Goal: Consume media (video, audio)

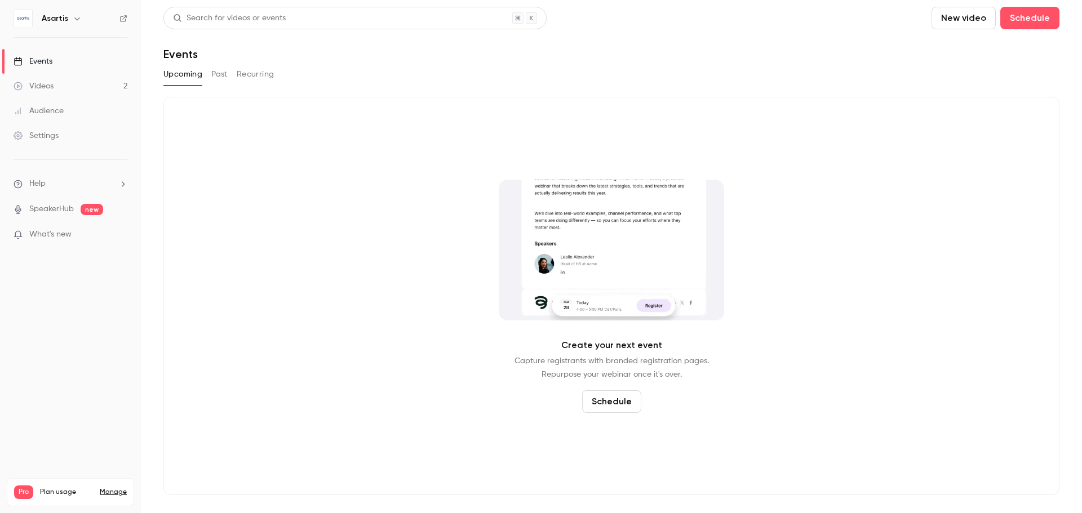
click at [216, 71] on button "Past" at bounding box center [219, 74] width 16 height 18
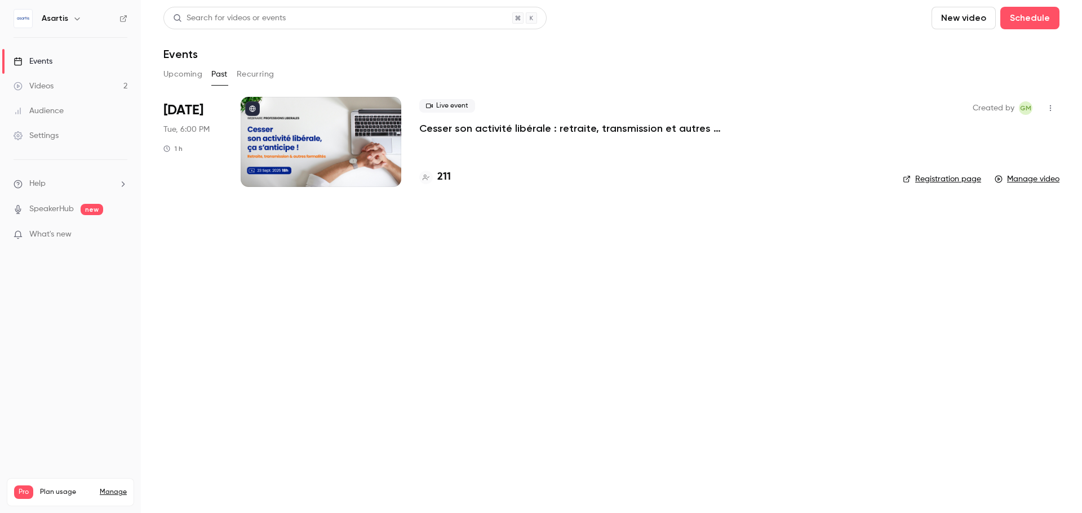
click at [317, 127] on div at bounding box center [321, 142] width 161 height 90
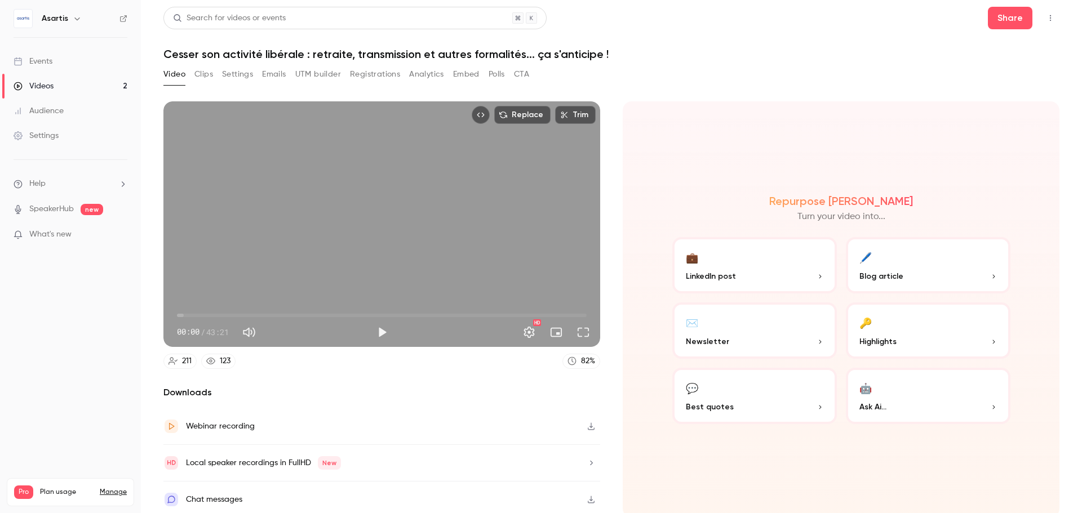
click at [566, 310] on span "00:00" at bounding box center [382, 315] width 410 height 18
click at [573, 312] on span "41:38" at bounding box center [382, 315] width 410 height 18
click at [577, 314] on span "42:21" at bounding box center [576, 315] width 3 height 3
click at [571, 313] on span "42:50" at bounding box center [382, 315] width 410 height 18
click at [576, 314] on span "42:25" at bounding box center [577, 315] width 3 height 3
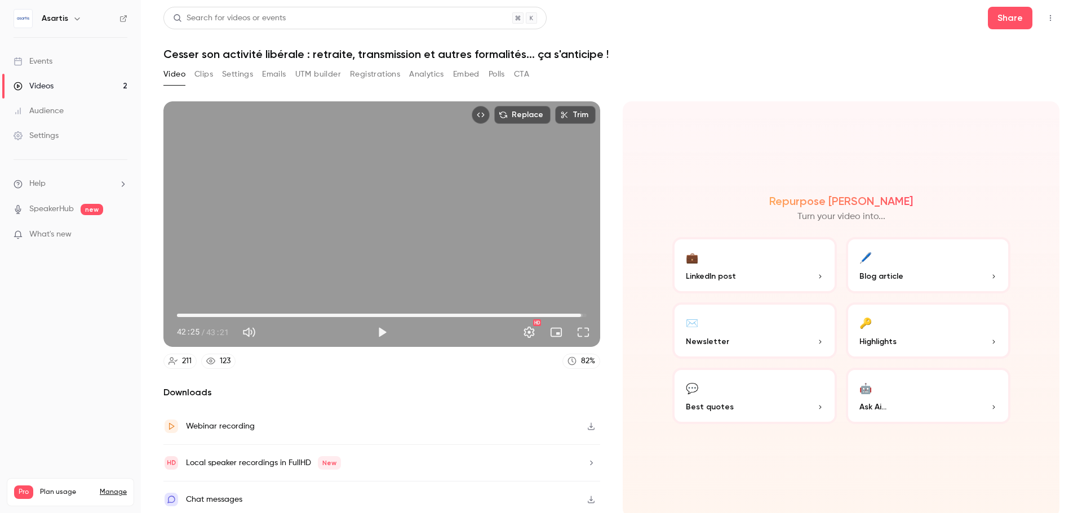
click at [579, 314] on span "42:47" at bounding box center [580, 315] width 3 height 3
click at [331, 243] on div "Replace Trim 42:47 42:47 / 43:21 HD" at bounding box center [381, 224] width 437 height 246
click at [385, 332] on button "Pause" at bounding box center [382, 332] width 23 height 23
type input "******"
